Goal: Task Accomplishment & Management: Use online tool/utility

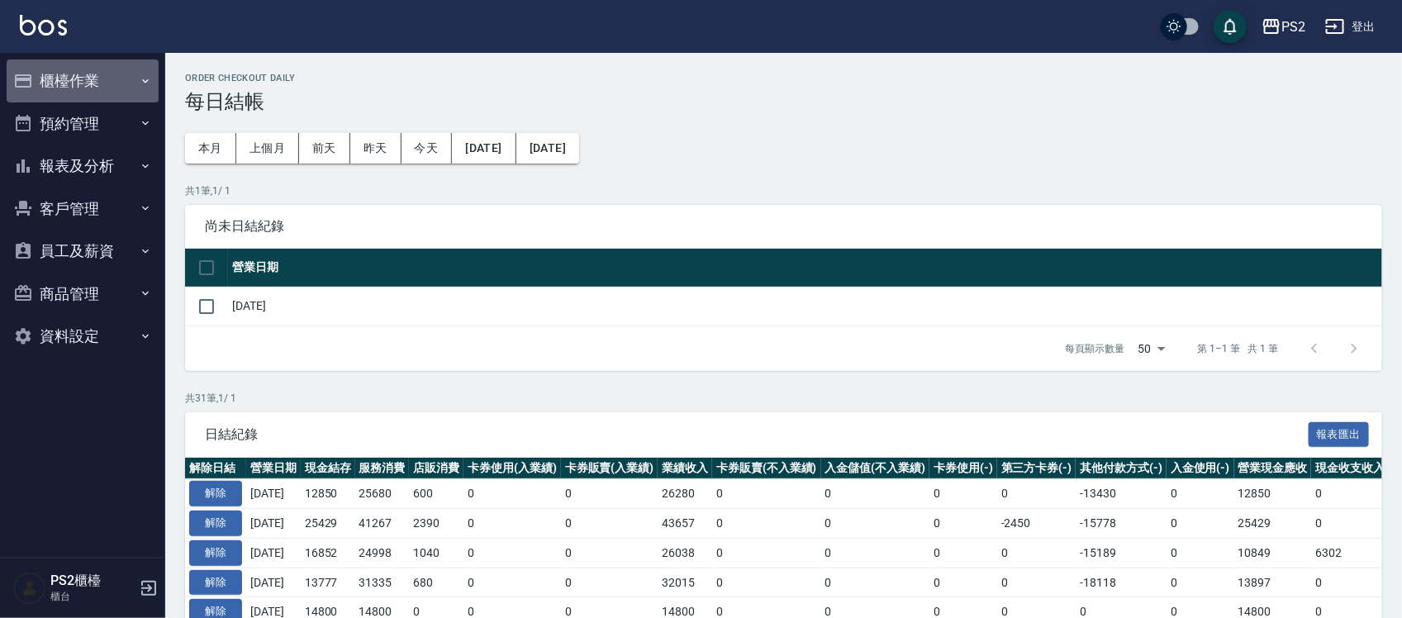
click at [69, 81] on button "櫃檯作業" at bounding box center [83, 80] width 152 height 43
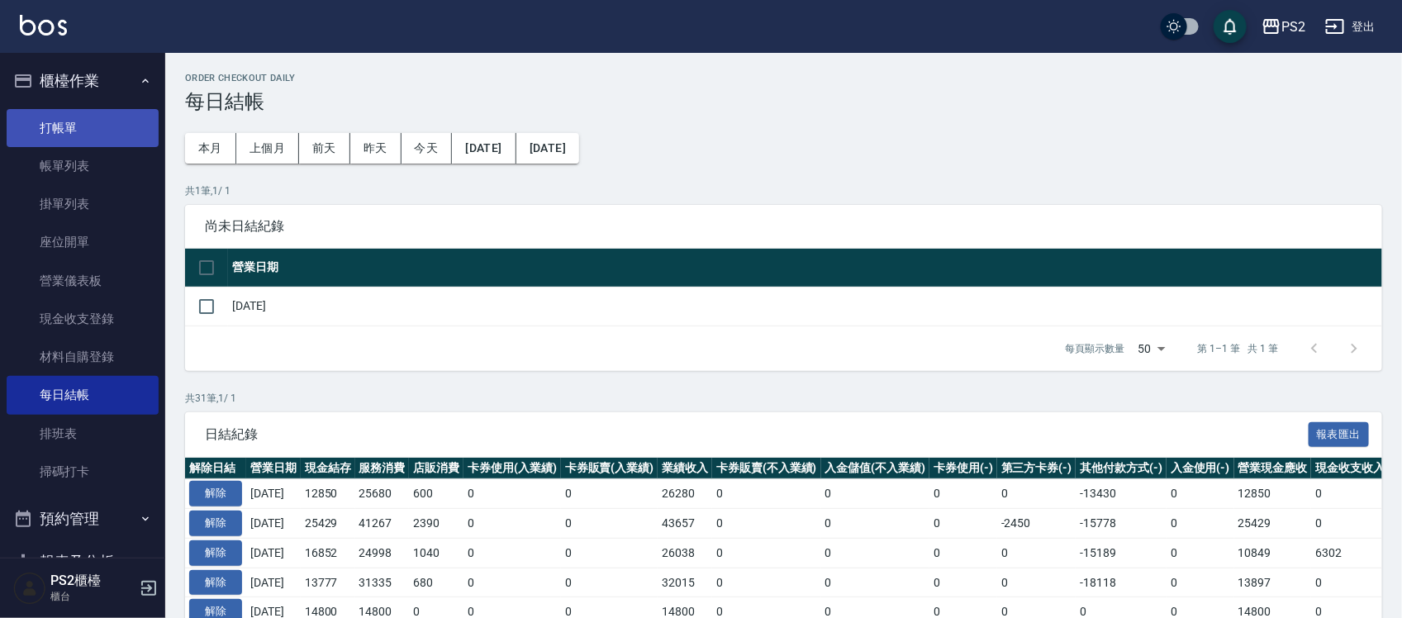
click at [104, 137] on link "打帳單" at bounding box center [83, 128] width 152 height 38
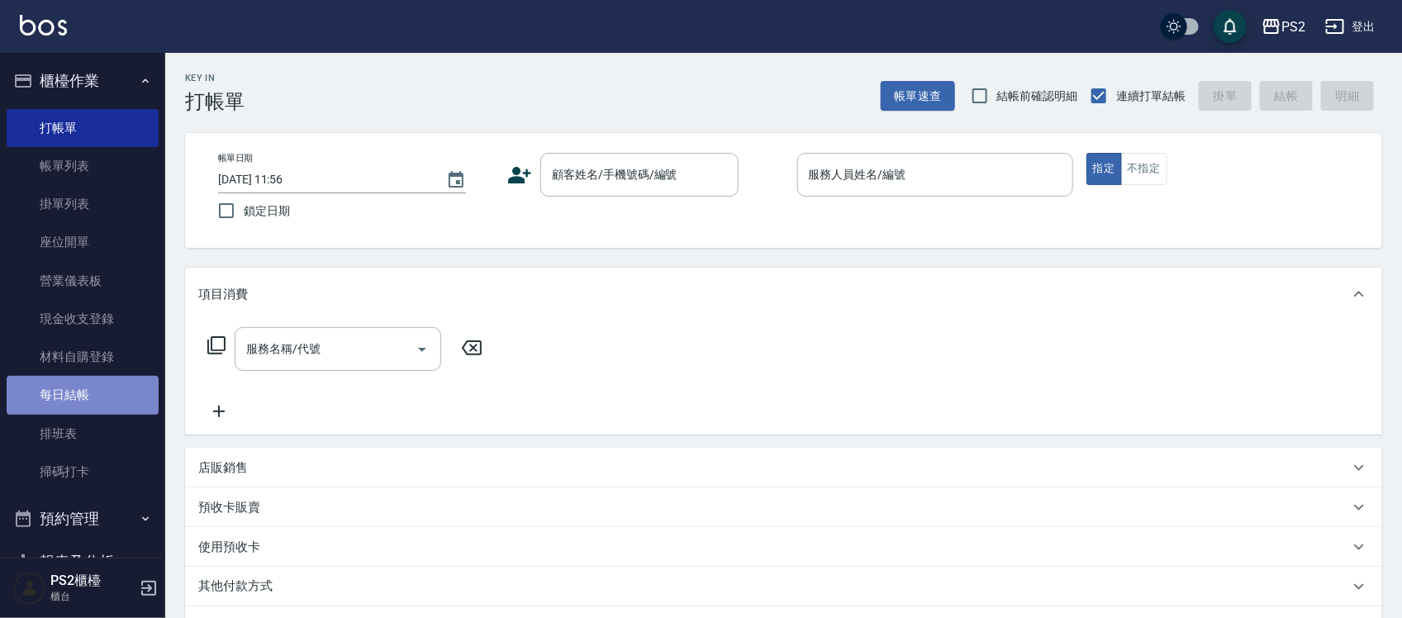
click at [88, 355] on link "每日結帳" at bounding box center [83, 395] width 152 height 38
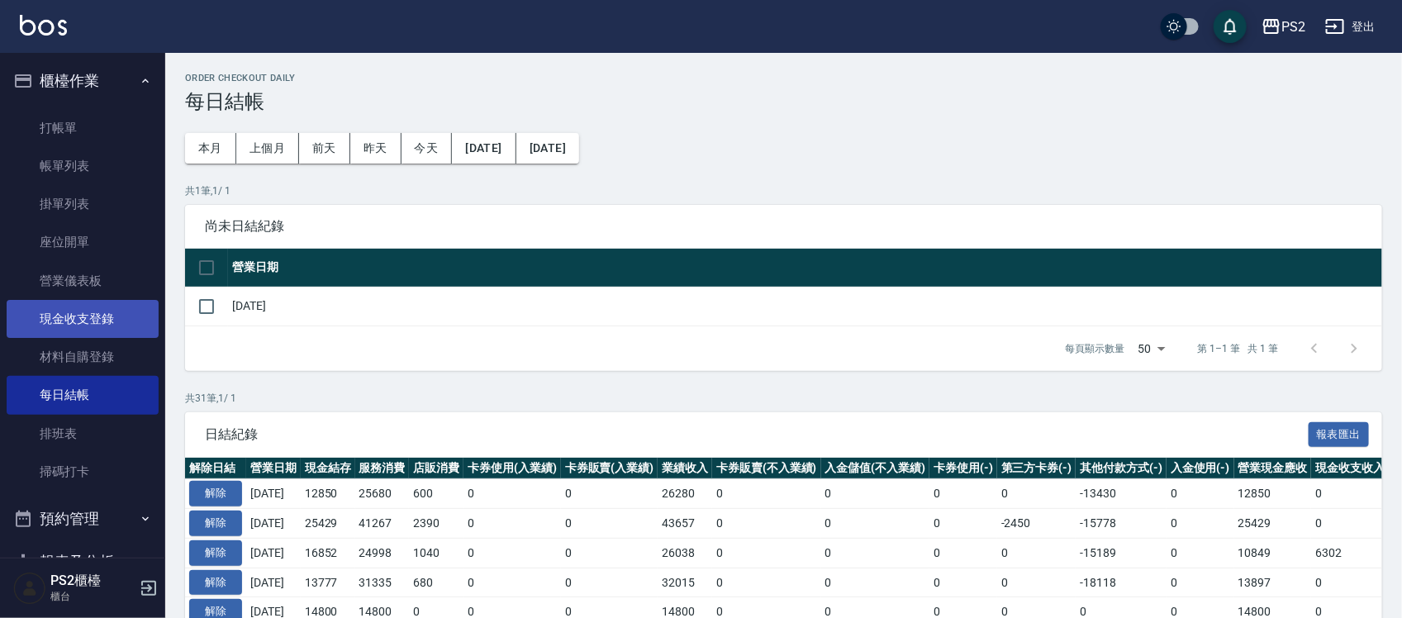
click at [109, 316] on link "現金收支登錄" at bounding box center [83, 319] width 152 height 38
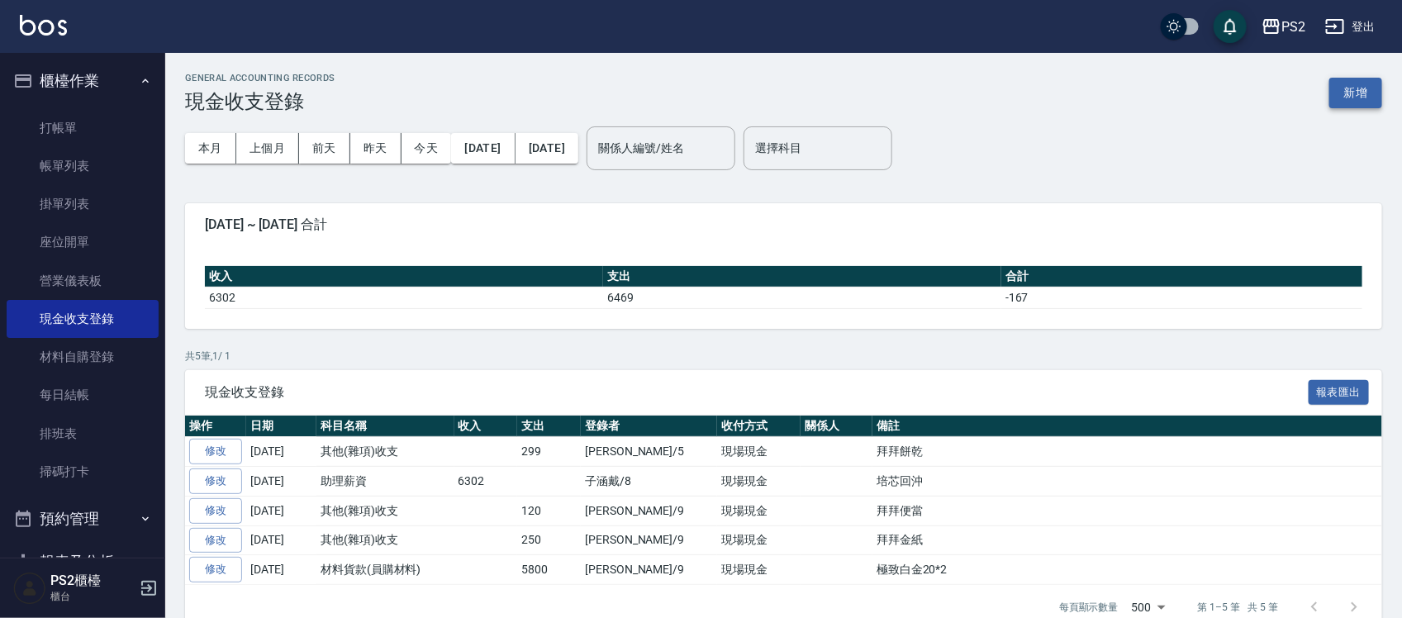
click at [698, 97] on button "新增" at bounding box center [1356, 93] width 53 height 31
click at [698, 97] on div "GENERAL ACCOUNTING RECORDS 現金收支登錄 新增 本月 上個月 [DATE] [DATE] [DATE] [DATE] [DATE] …" at bounding box center [701, 325] width 1402 height 650
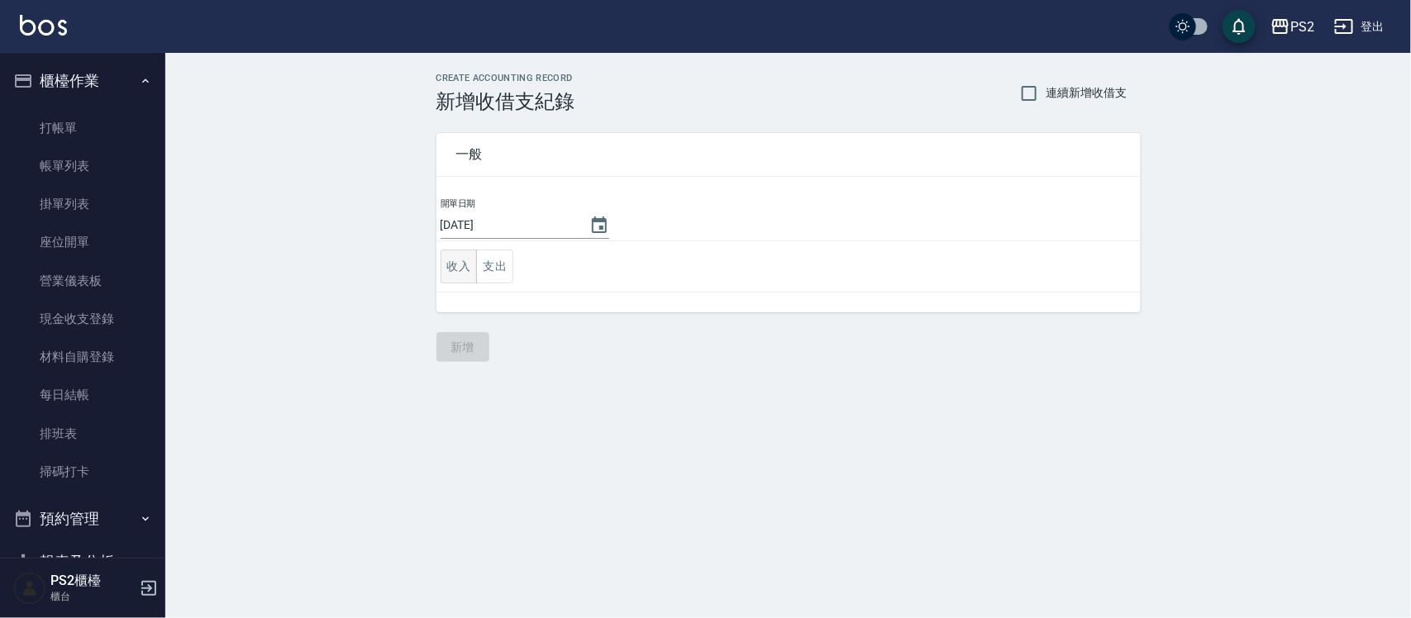
click at [473, 269] on button "收入" at bounding box center [458, 267] width 37 height 34
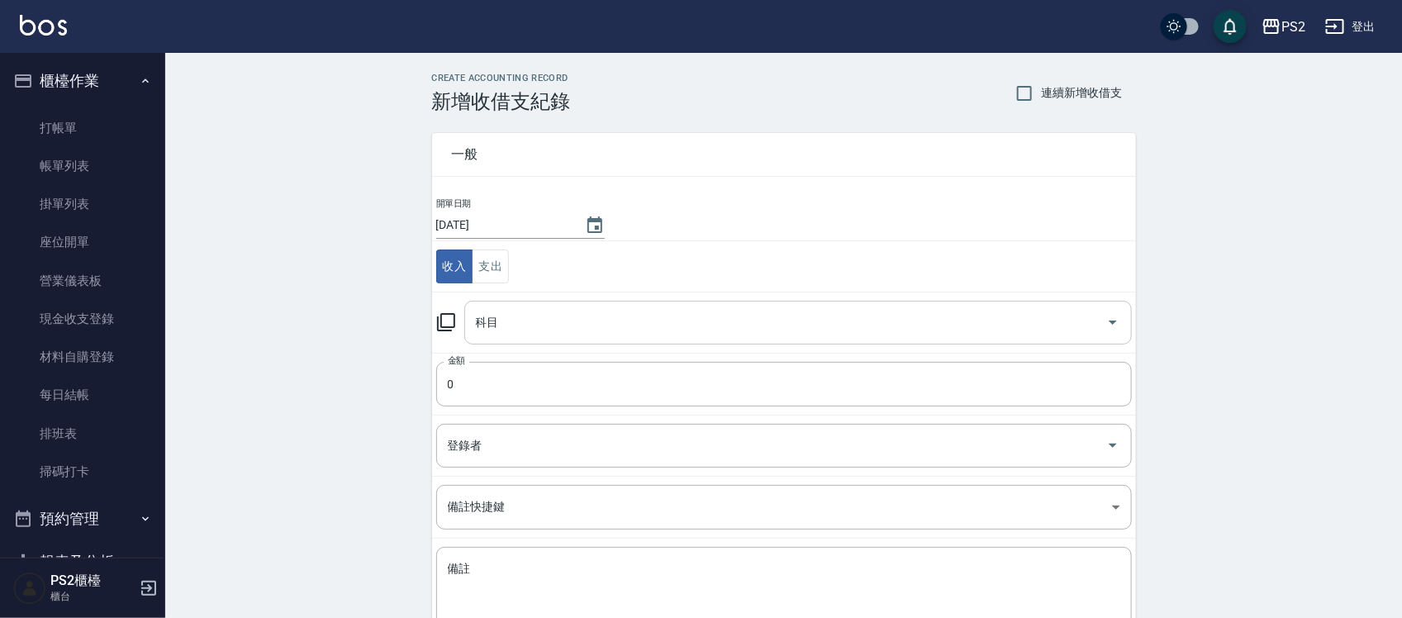
click at [515, 322] on input "科目" at bounding box center [786, 322] width 628 height 29
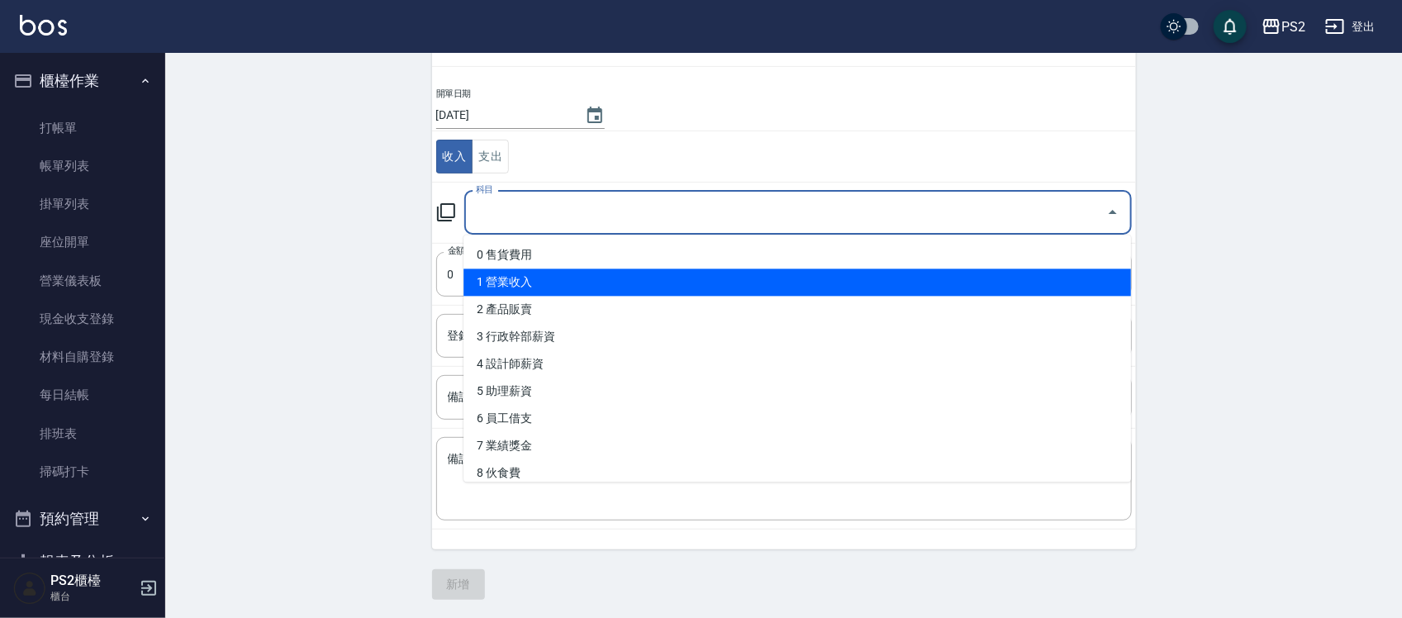
scroll to position [112, 0]
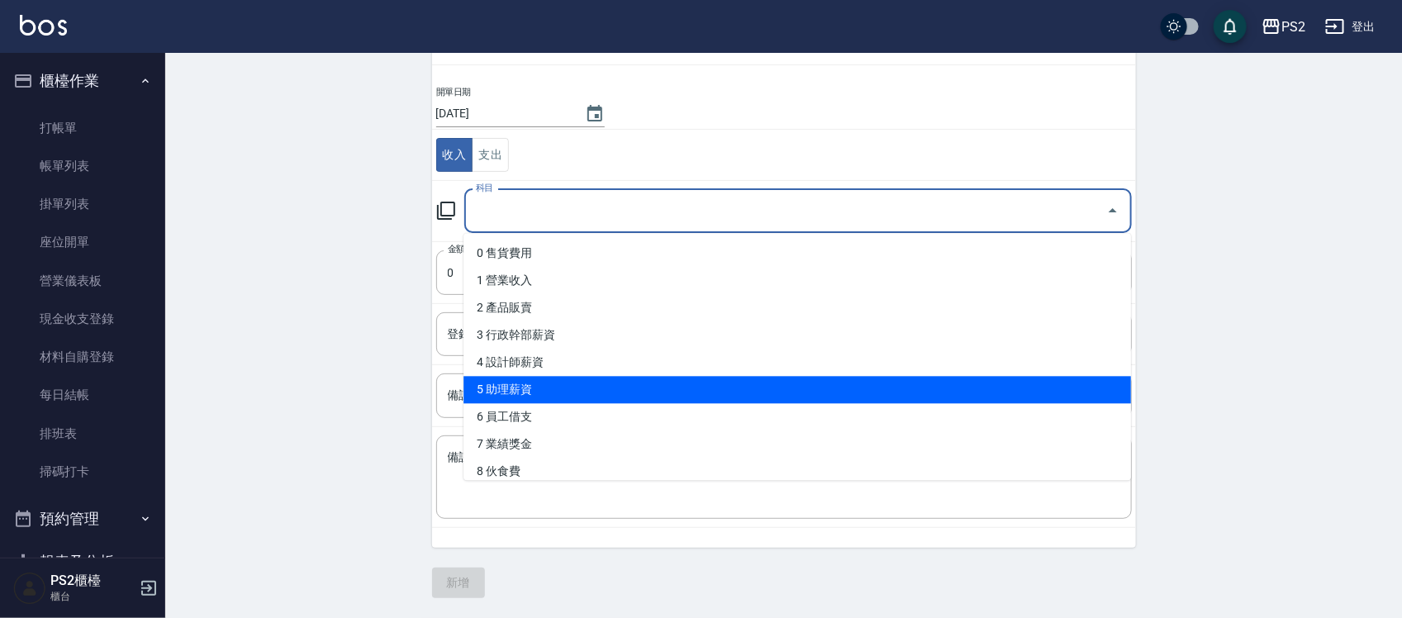
click at [564, 355] on li "5 助理薪資" at bounding box center [798, 390] width 668 height 27
type input "5 助理薪資"
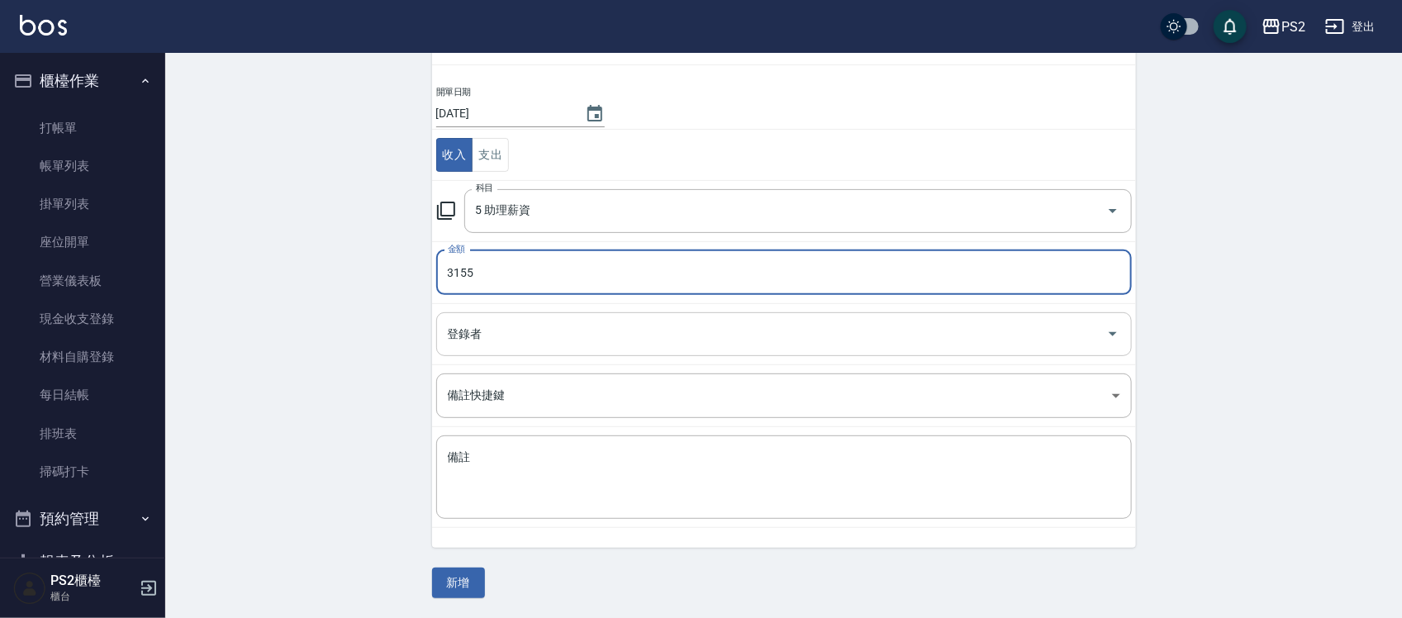
click at [591, 318] on div "登錄者" at bounding box center [784, 334] width 696 height 44
type input "3155"
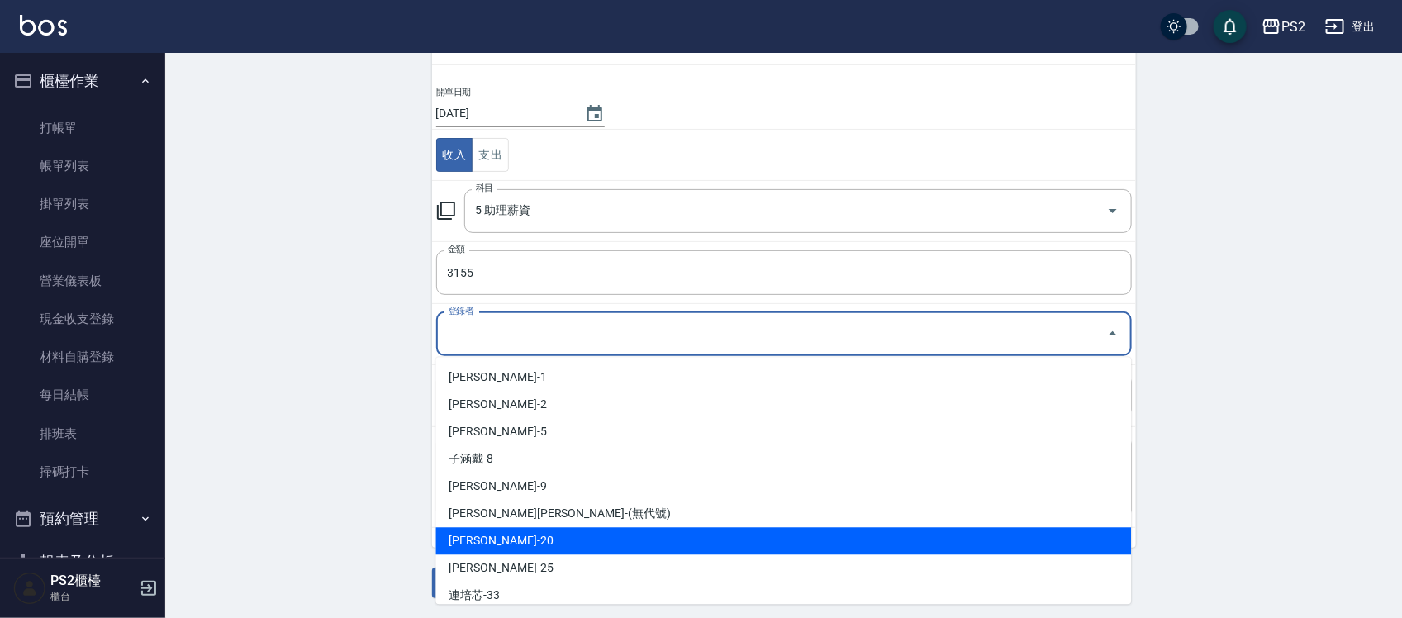
click at [571, 355] on li "[PERSON_NAME]-20" at bounding box center [784, 541] width 696 height 27
type input "[PERSON_NAME]-20"
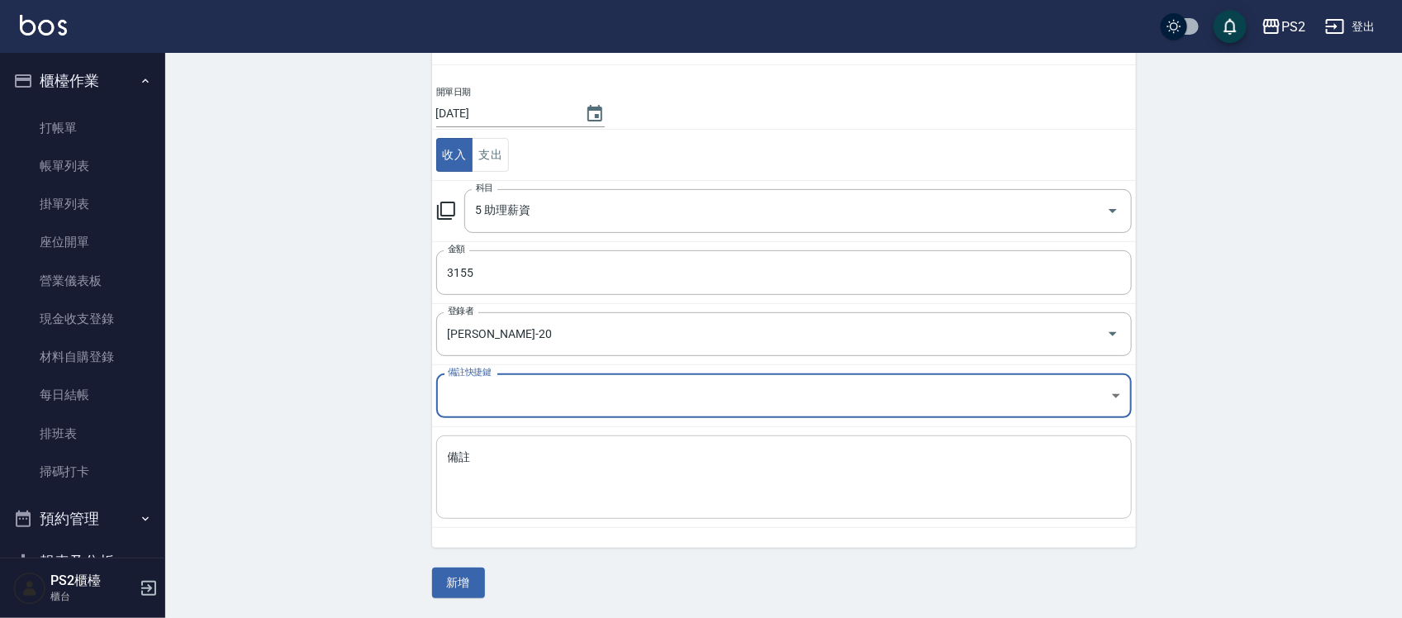
click at [555, 355] on textarea "備註" at bounding box center [784, 478] width 673 height 56
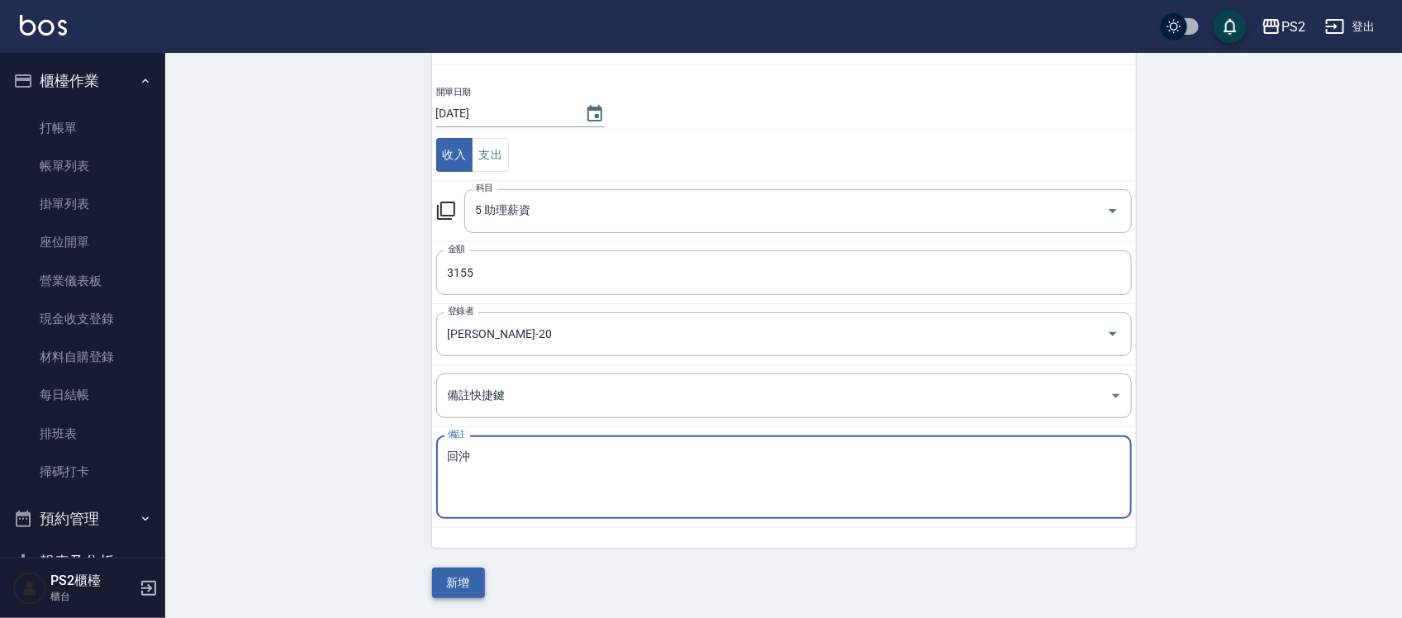
type textarea "回沖"
click at [464, 355] on button "新增" at bounding box center [458, 583] width 53 height 31
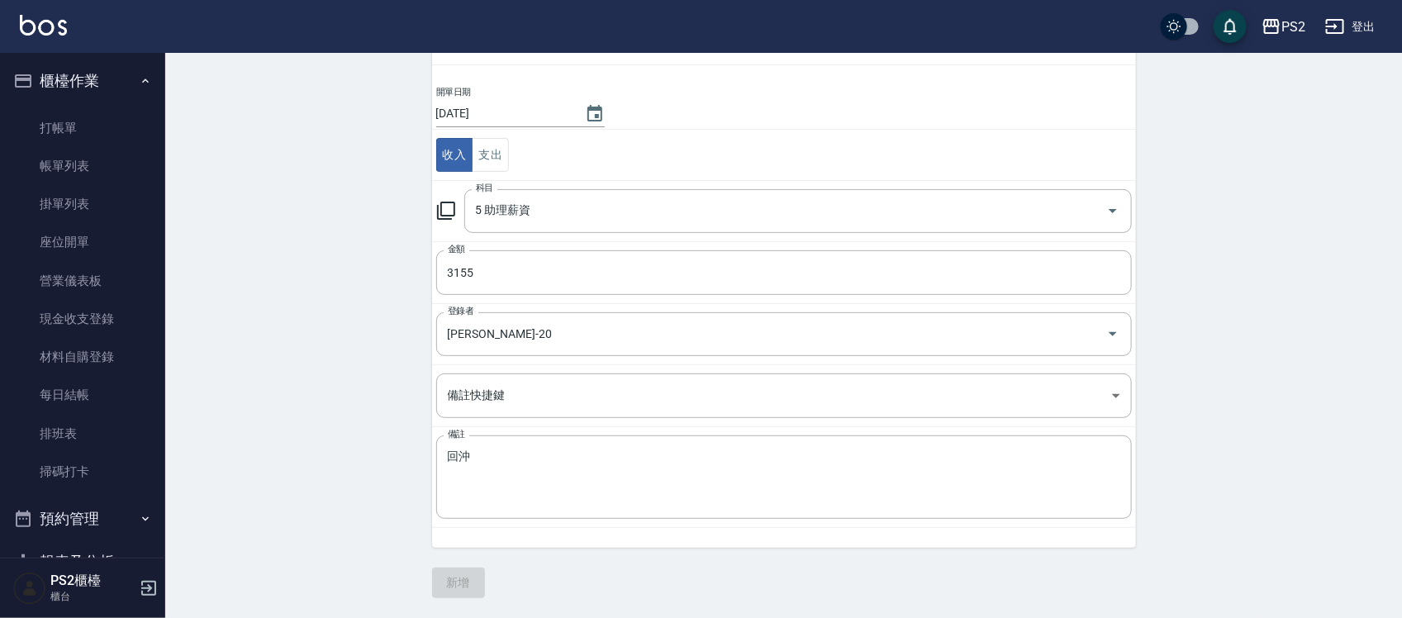
click at [464, 355] on div "一般 開單日期 [DATE] 收入 支出 科目 5 助理薪資 科目 金額 3155 金額 登錄者 [PERSON_NAME]-20 登錄者 備註快捷鍵 ​ 備…" at bounding box center [784, 300] width 704 height 597
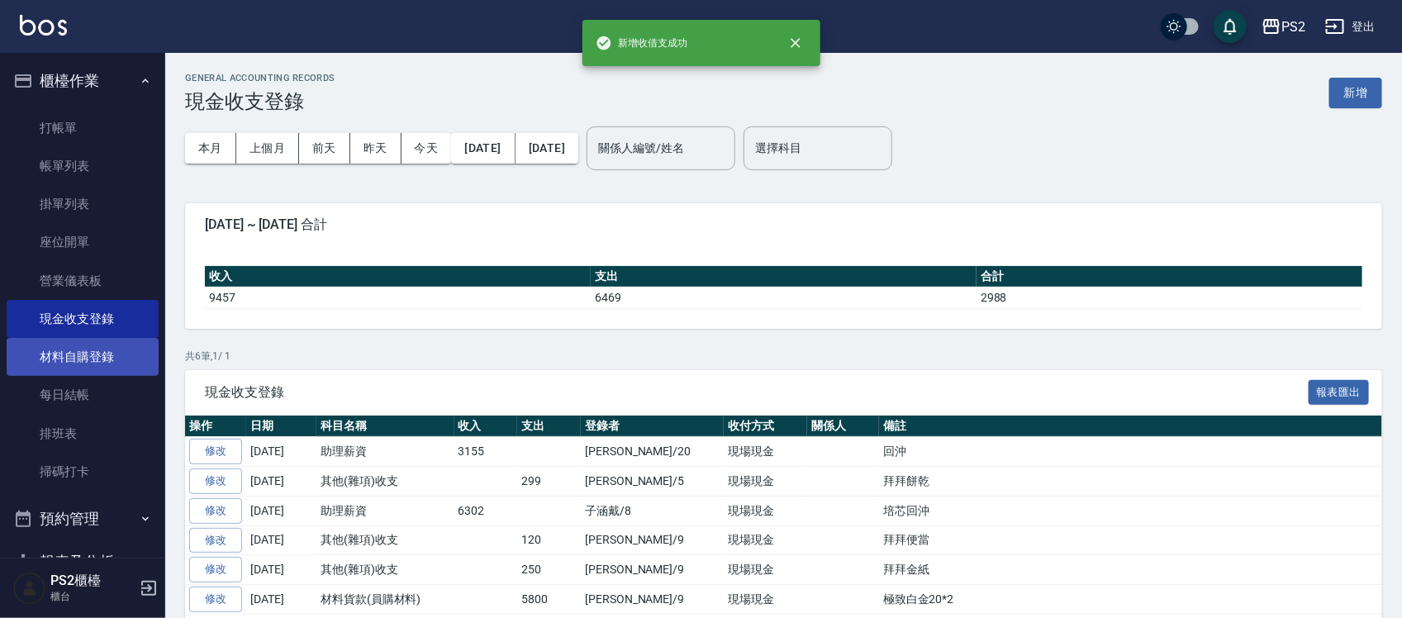
click at [112, 355] on link "材料自購登錄" at bounding box center [83, 357] width 152 height 38
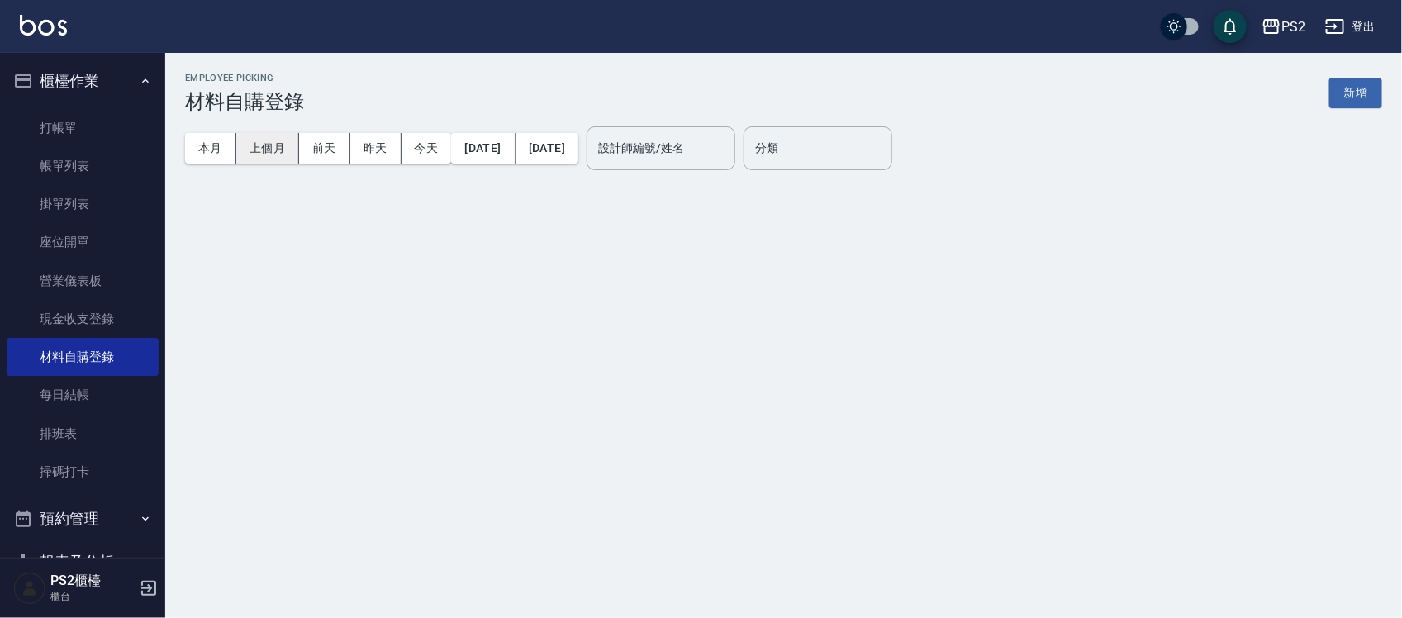
click at [267, 153] on button "上個月" at bounding box center [267, 148] width 63 height 31
click at [687, 145] on div "設計師編號/姓名 設計師編號/姓名" at bounding box center [661, 148] width 149 height 44
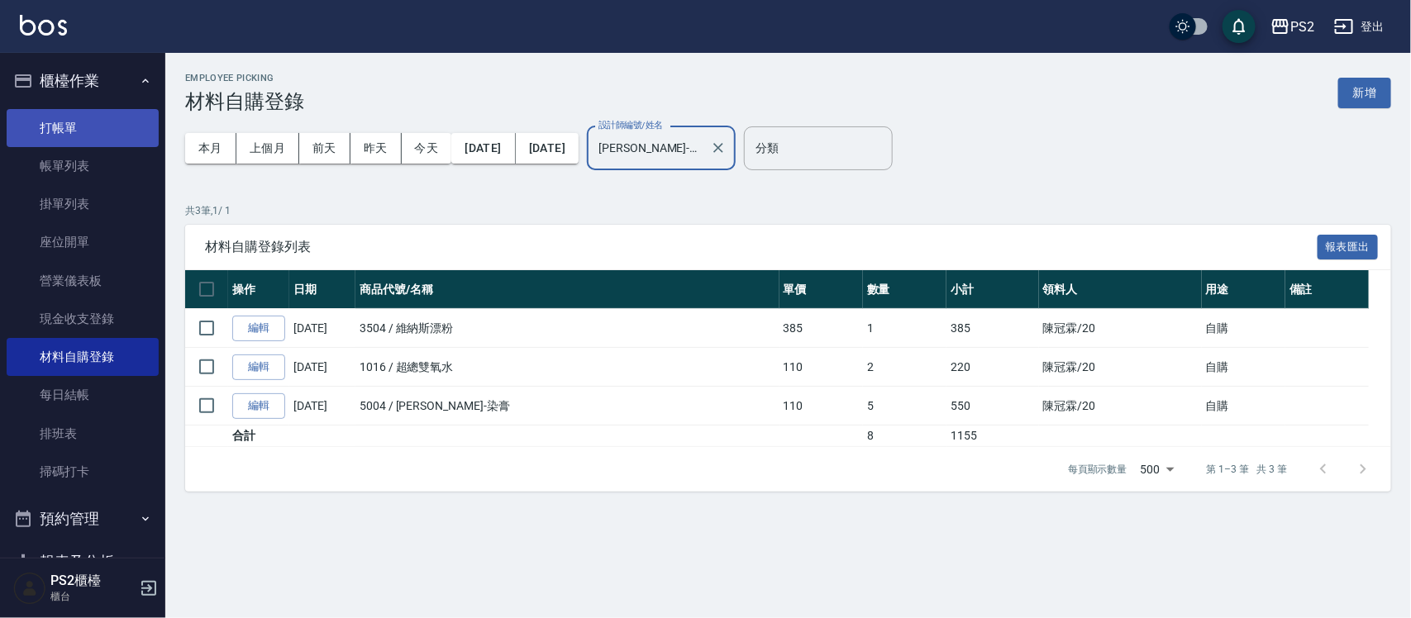
type input "[PERSON_NAME]-20"
drag, startPoint x: 106, startPoint y: 129, endPoint x: 98, endPoint y: 137, distance: 11.7
click at [104, 129] on link "打帳單" at bounding box center [83, 128] width 152 height 38
click at [100, 135] on link "打帳單" at bounding box center [83, 128] width 152 height 38
